Goal: Communication & Community: Answer question/provide support

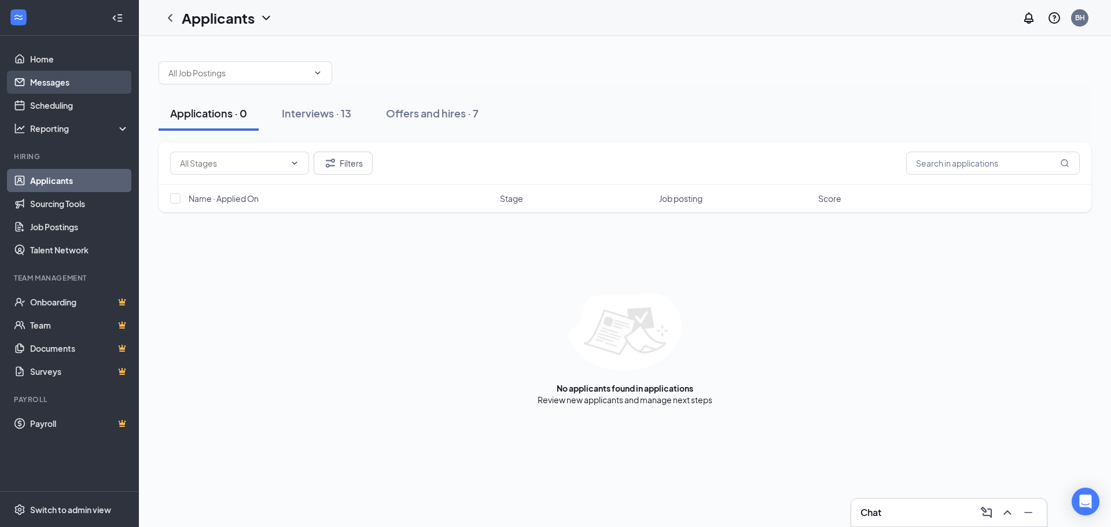
click at [64, 84] on link "Messages" at bounding box center [79, 82] width 99 height 23
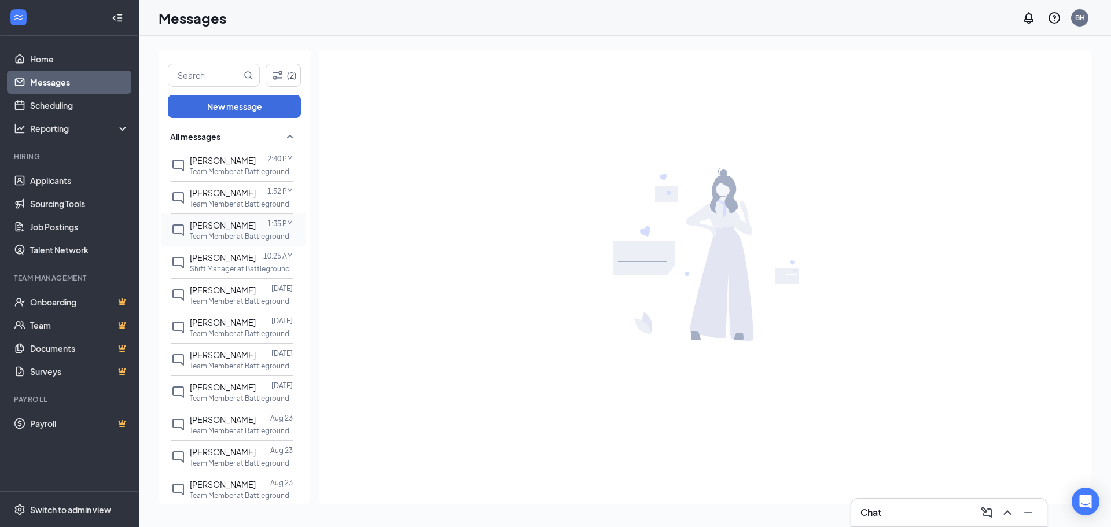
click at [221, 220] on span "[PERSON_NAME]" at bounding box center [223, 225] width 66 height 10
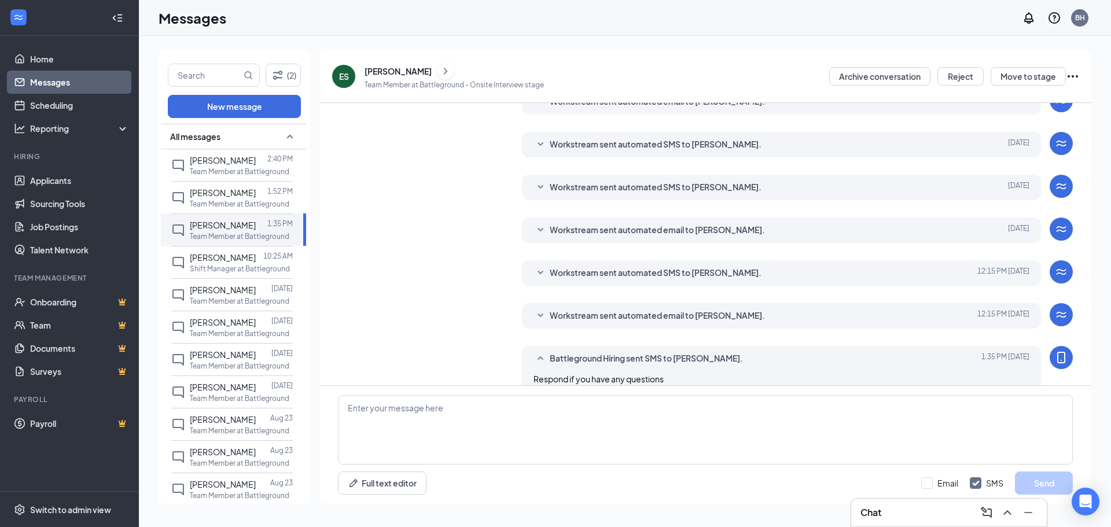
scroll to position [184, 0]
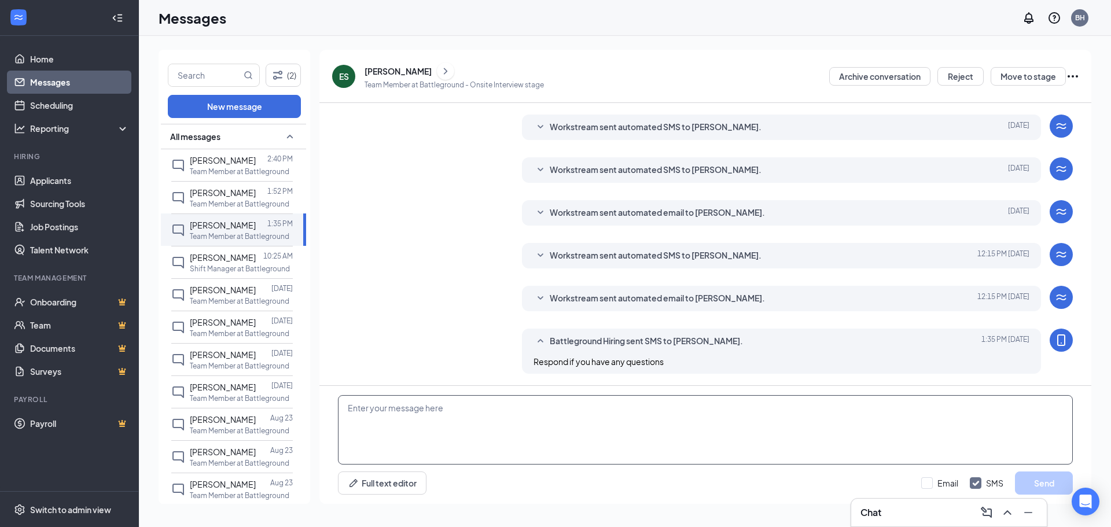
click at [459, 414] on textarea at bounding box center [705, 429] width 735 height 69
type textarea "I appreciate you applying, we will be going in a different direction but will k…"
click at [1025, 479] on button "Send" at bounding box center [1044, 482] width 58 height 23
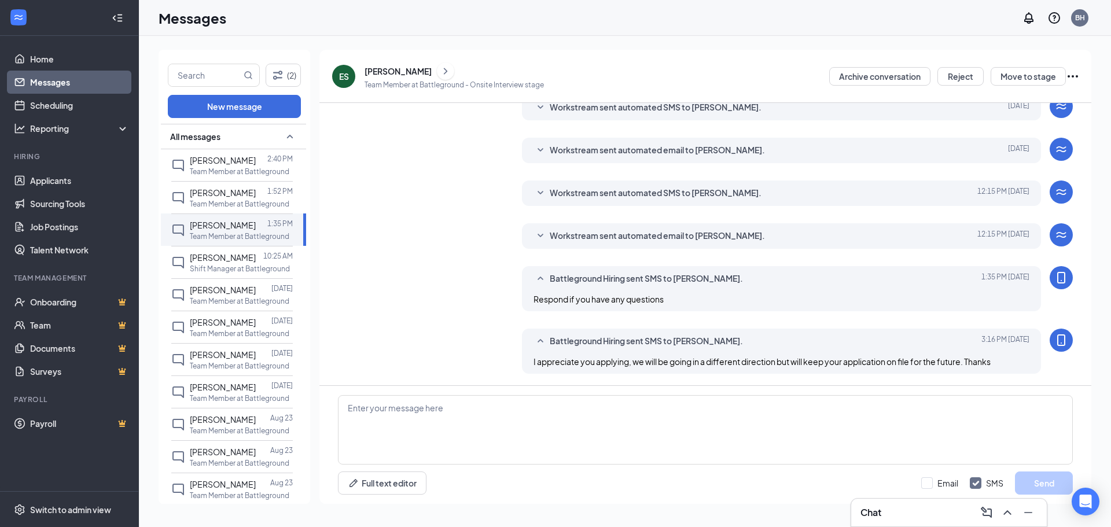
click at [423, 69] on div "[PERSON_NAME]" at bounding box center [453, 70] width 179 height 17
click at [412, 71] on div "[PERSON_NAME]" at bounding box center [397, 71] width 67 height 12
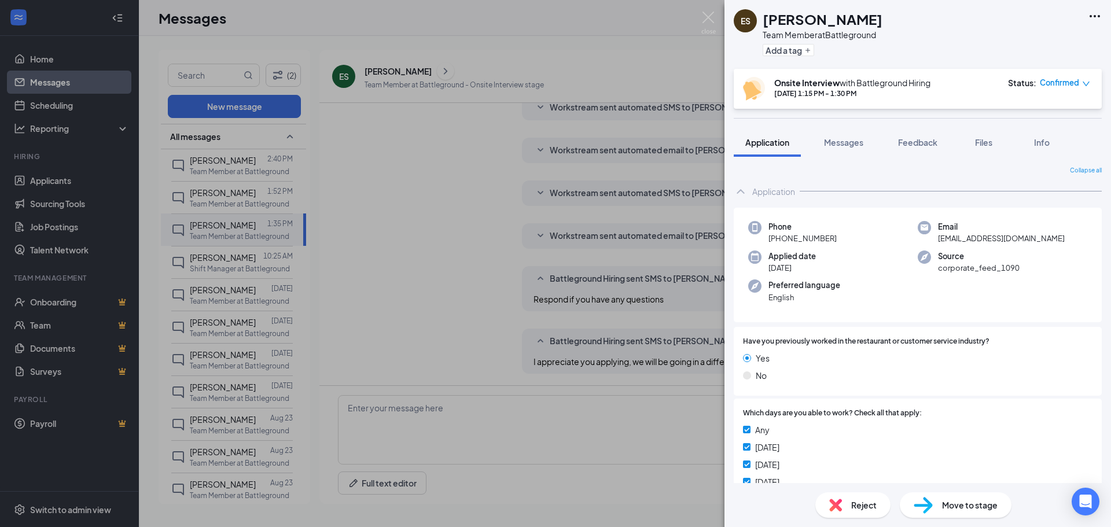
click at [855, 518] on div "Reject Move to stage" at bounding box center [917, 505] width 386 height 44
click at [855, 508] on span "Reject" at bounding box center [863, 505] width 25 height 13
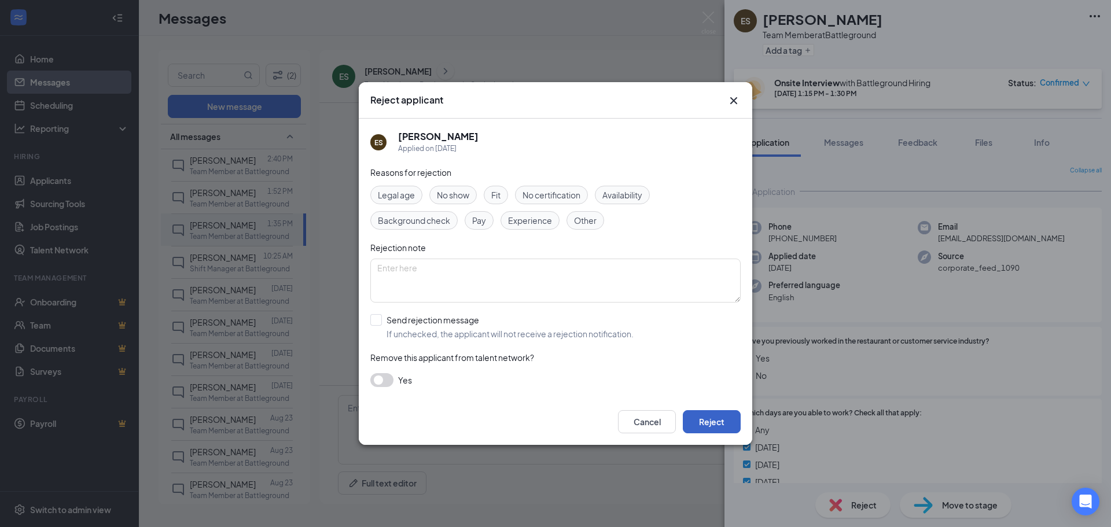
click at [710, 418] on button "Reject" at bounding box center [712, 421] width 58 height 23
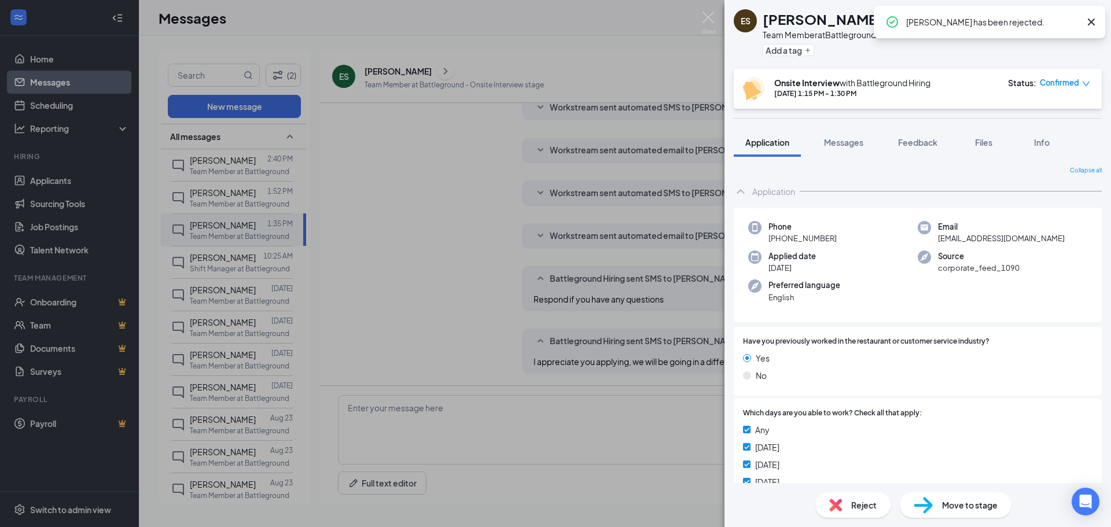
click at [547, 208] on div "ES [PERSON_NAME] Team Member at Battleground Add a tag Onsite Interview with Ba…" at bounding box center [555, 263] width 1111 height 527
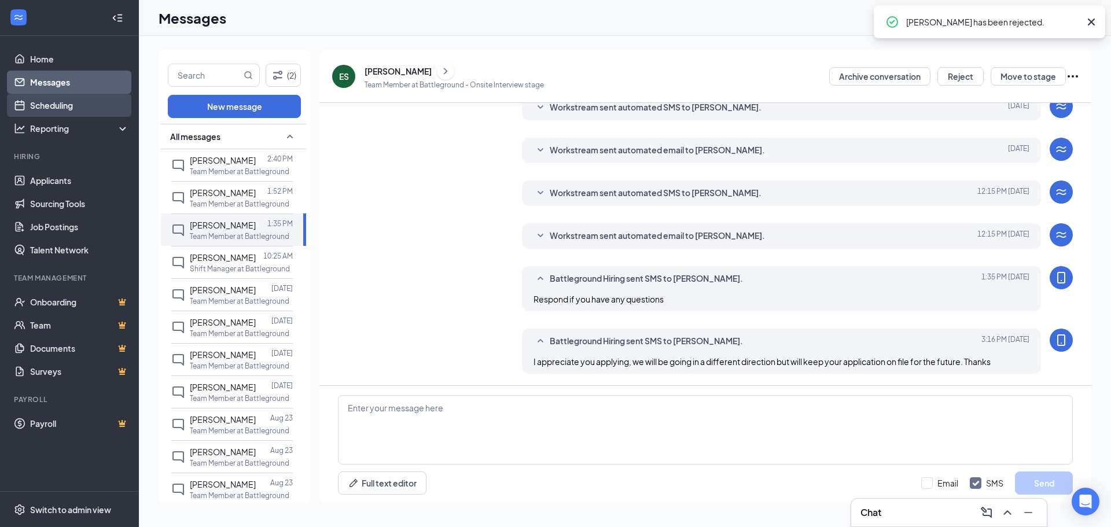
click at [54, 103] on link "Scheduling" at bounding box center [79, 105] width 99 height 23
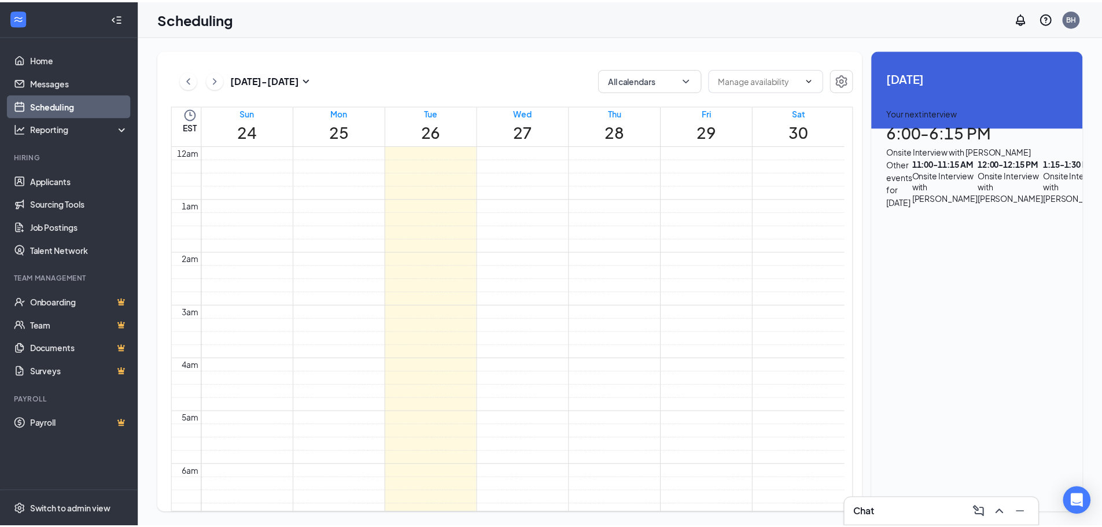
scroll to position [569, 0]
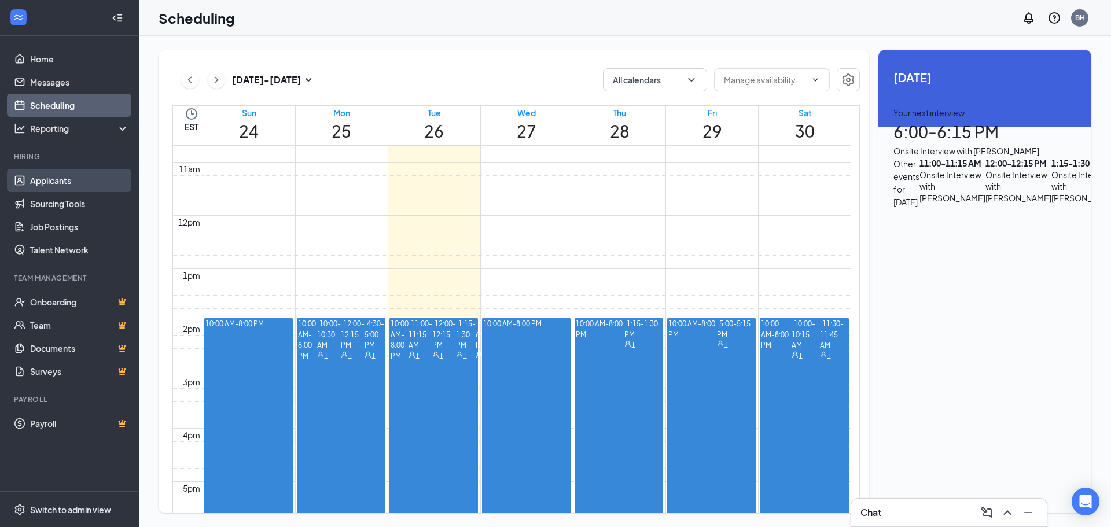
click at [65, 178] on link "Applicants" at bounding box center [79, 180] width 99 height 23
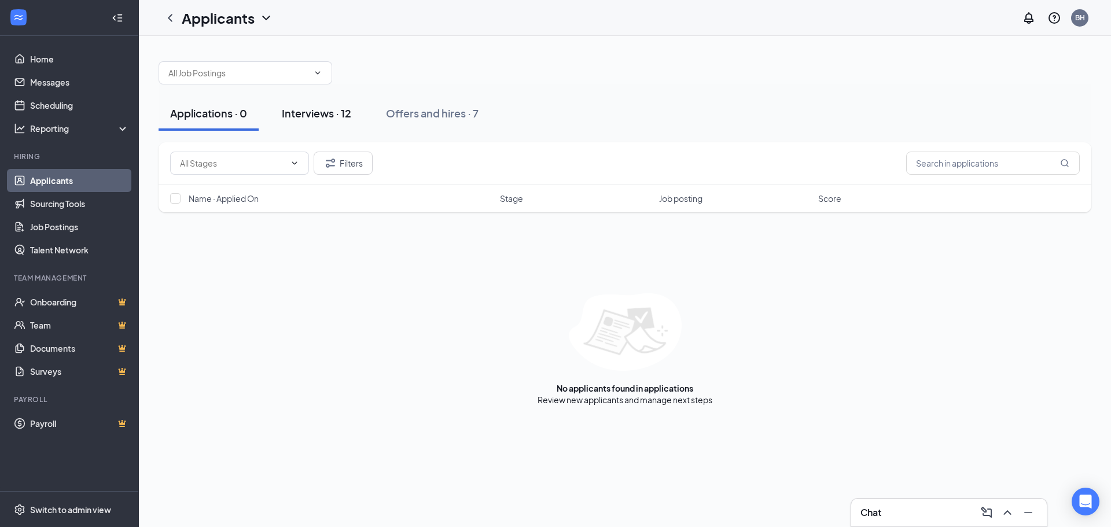
click at [330, 113] on div "Interviews · 12" at bounding box center [316, 113] width 69 height 14
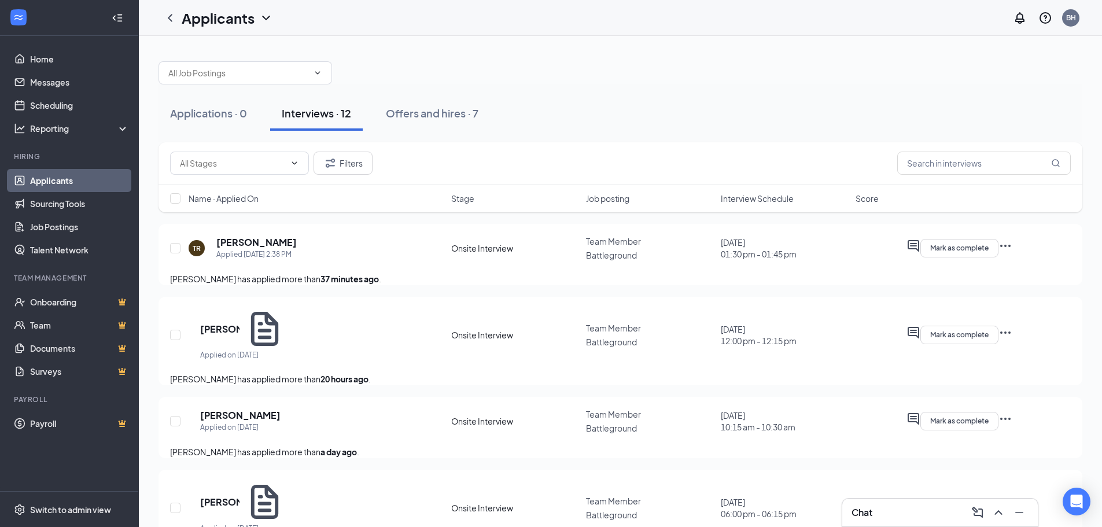
click at [758, 203] on span "Interview Schedule" at bounding box center [757, 199] width 73 height 12
